Goal: Find specific page/section: Find specific page/section

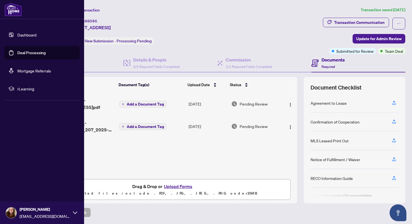
click at [17, 34] on link "Dashboard" at bounding box center [26, 34] width 19 height 5
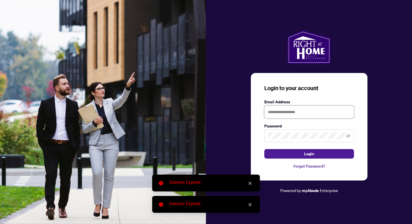
type input "**********"
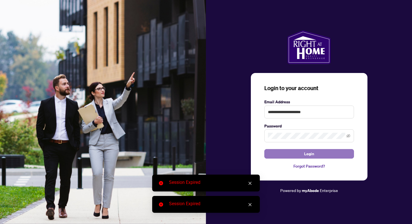
click at [288, 153] on button "Login" at bounding box center [309, 154] width 90 height 10
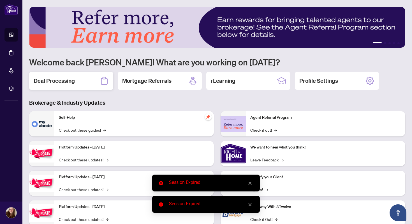
click at [74, 83] on h2 "Deal Processing" at bounding box center [54, 81] width 41 height 8
